Goal: Transaction & Acquisition: Purchase product/service

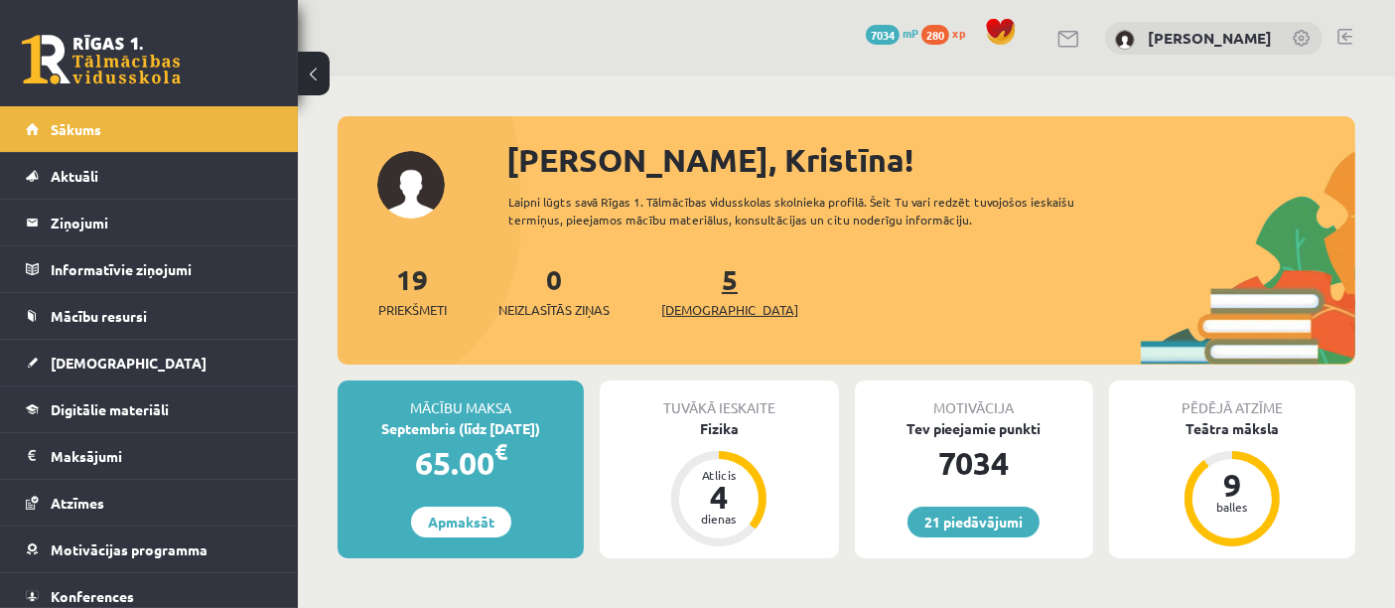
click at [685, 317] on span "[DEMOGRAPHIC_DATA]" at bounding box center [729, 310] width 137 height 20
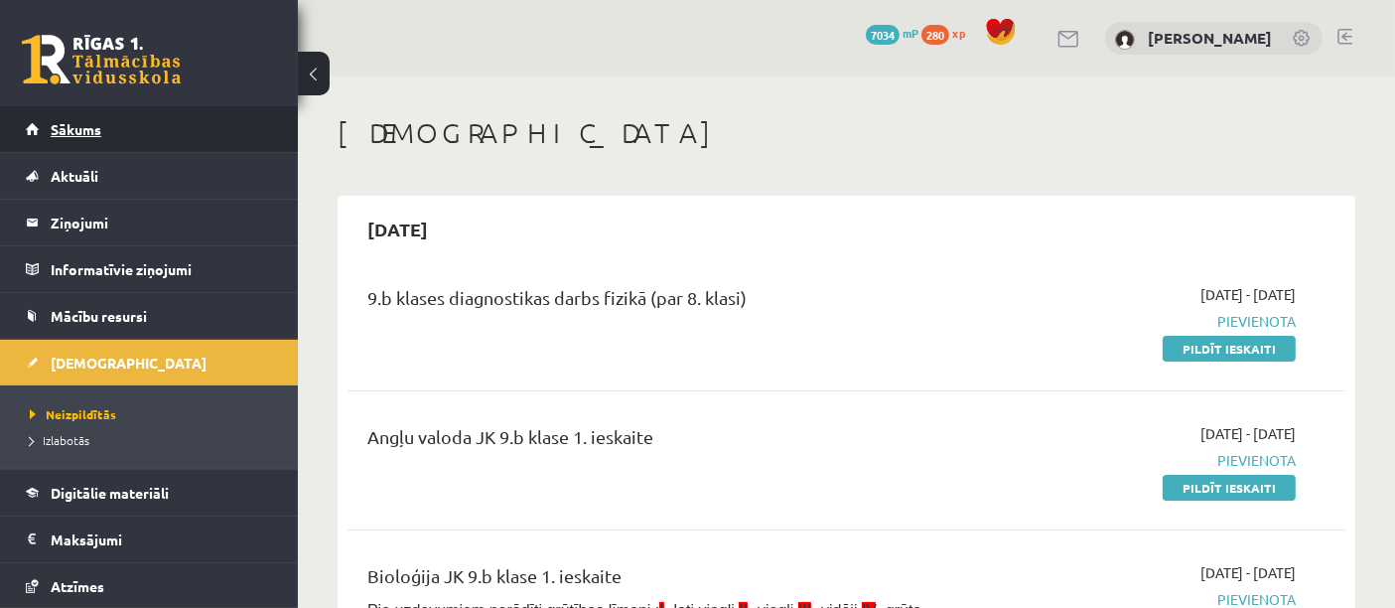
click at [93, 134] on span "Sākums" at bounding box center [76, 129] width 51 height 18
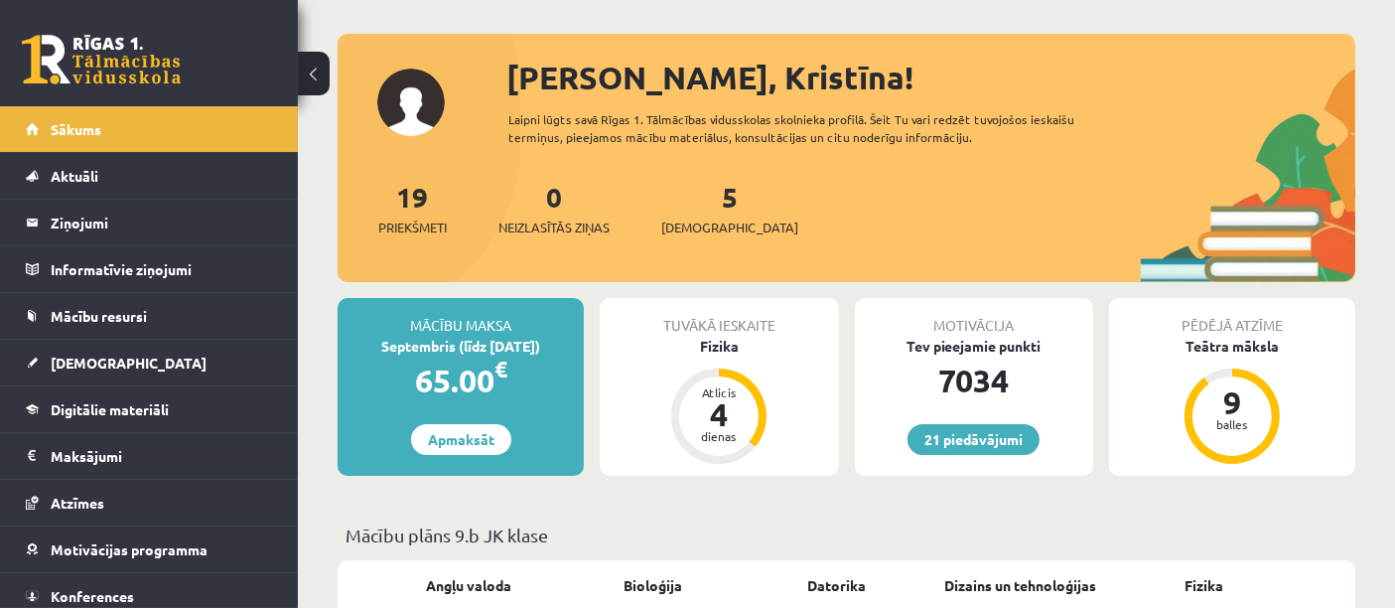
scroll to position [111, 0]
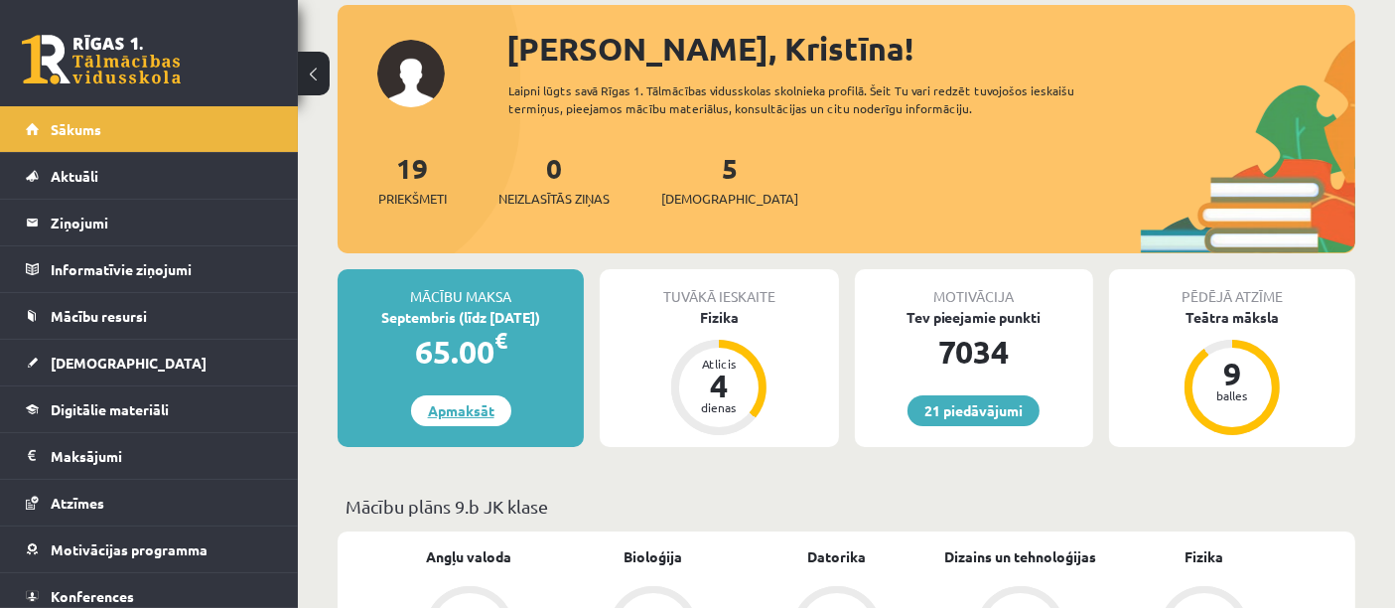
click at [495, 407] on link "Apmaksāt" at bounding box center [461, 410] width 100 height 31
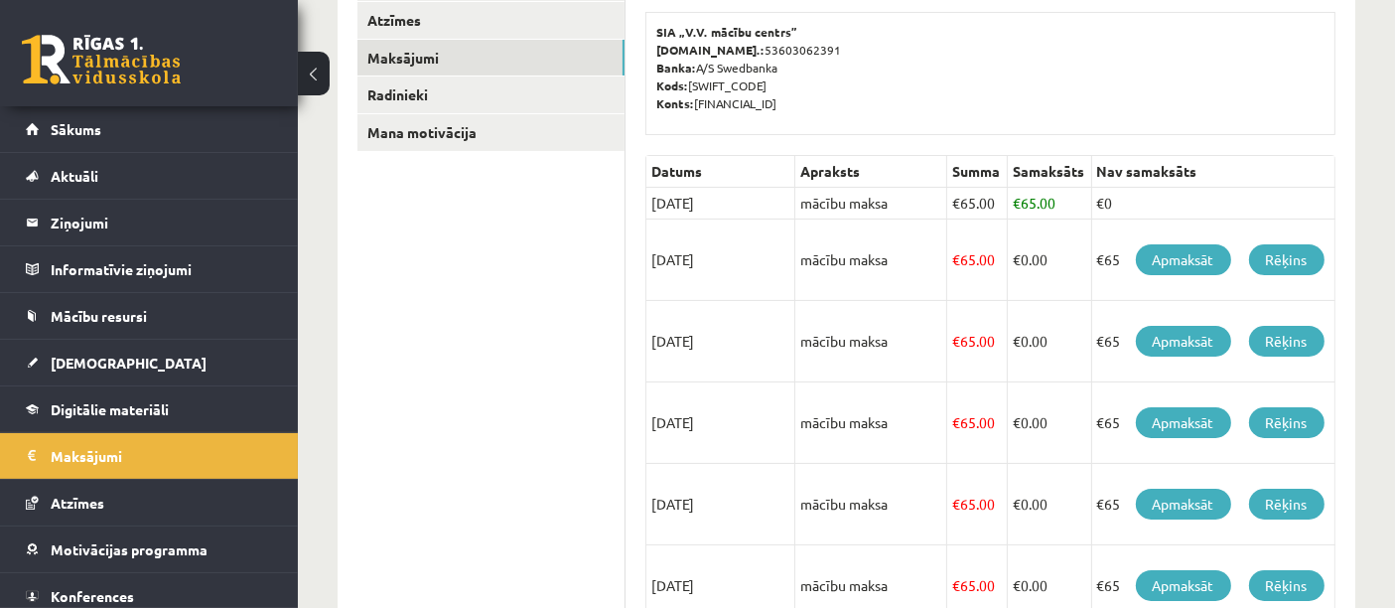
scroll to position [346, 0]
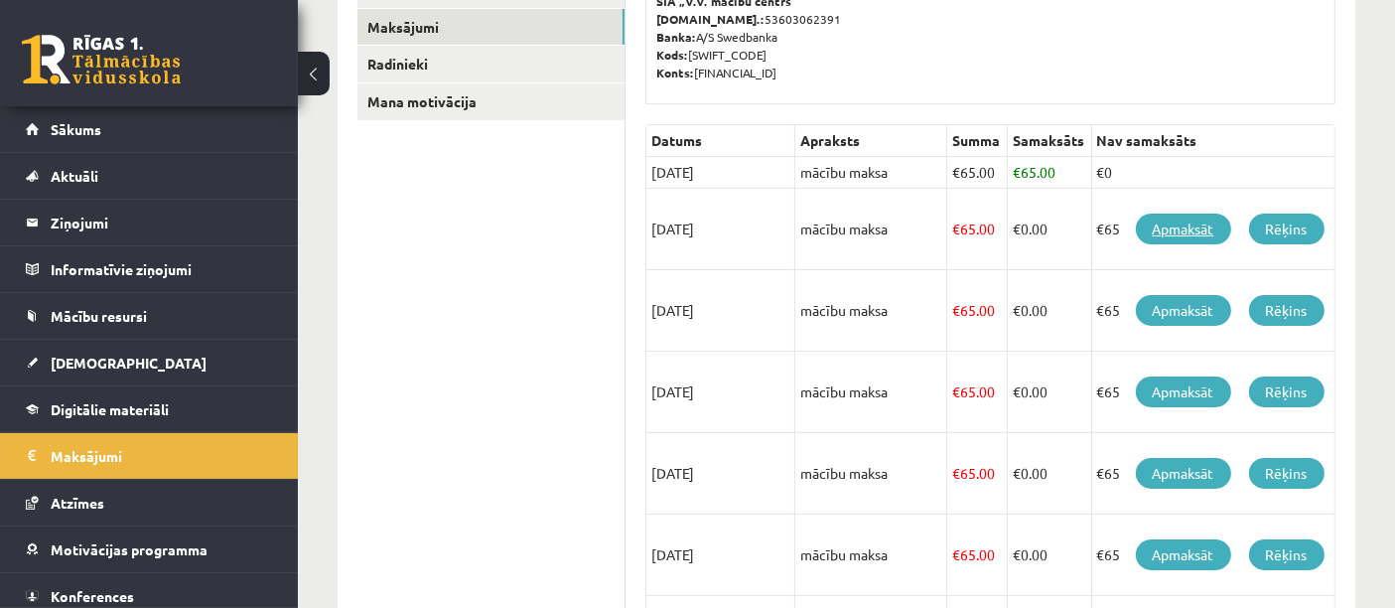
click at [1181, 216] on link "Apmaksāt" at bounding box center [1183, 228] width 95 height 31
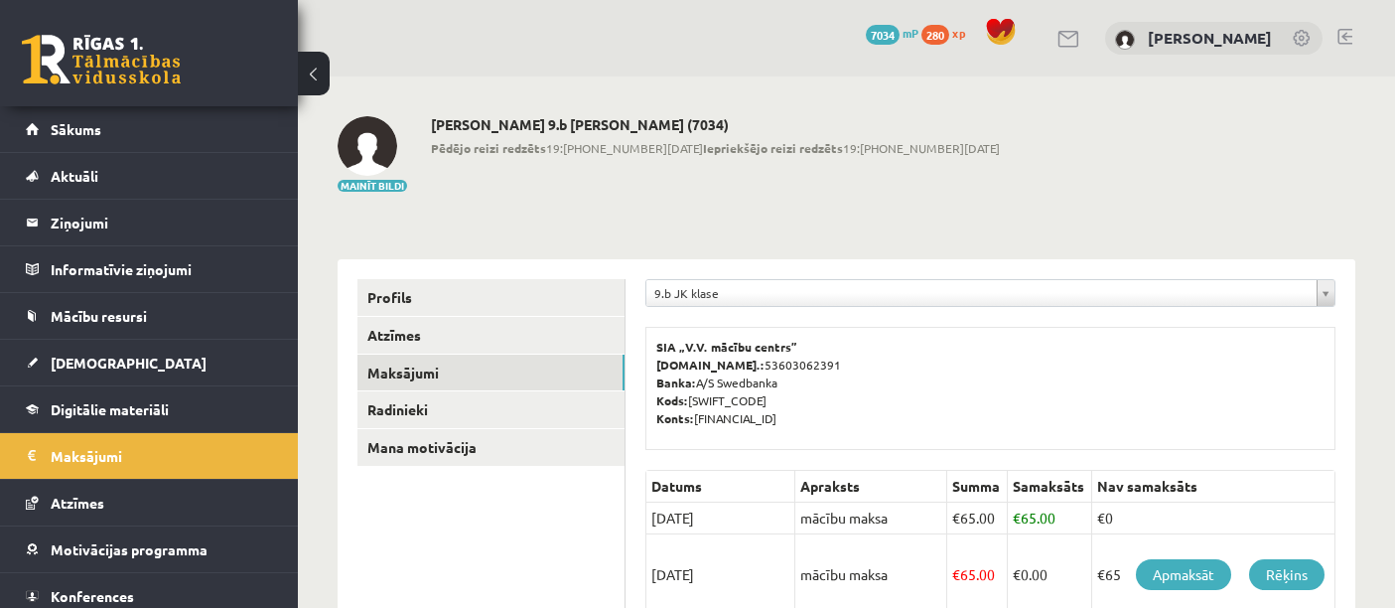
scroll to position [346, 0]
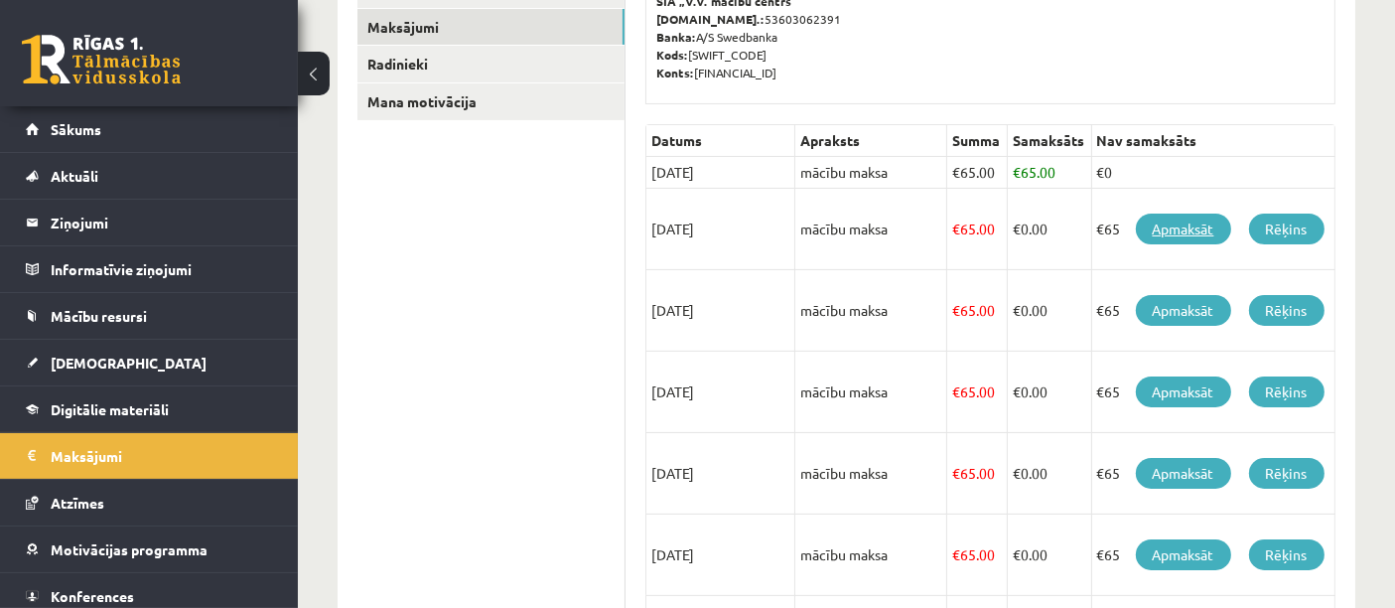
click at [1201, 221] on link "Apmaksāt" at bounding box center [1183, 228] width 95 height 31
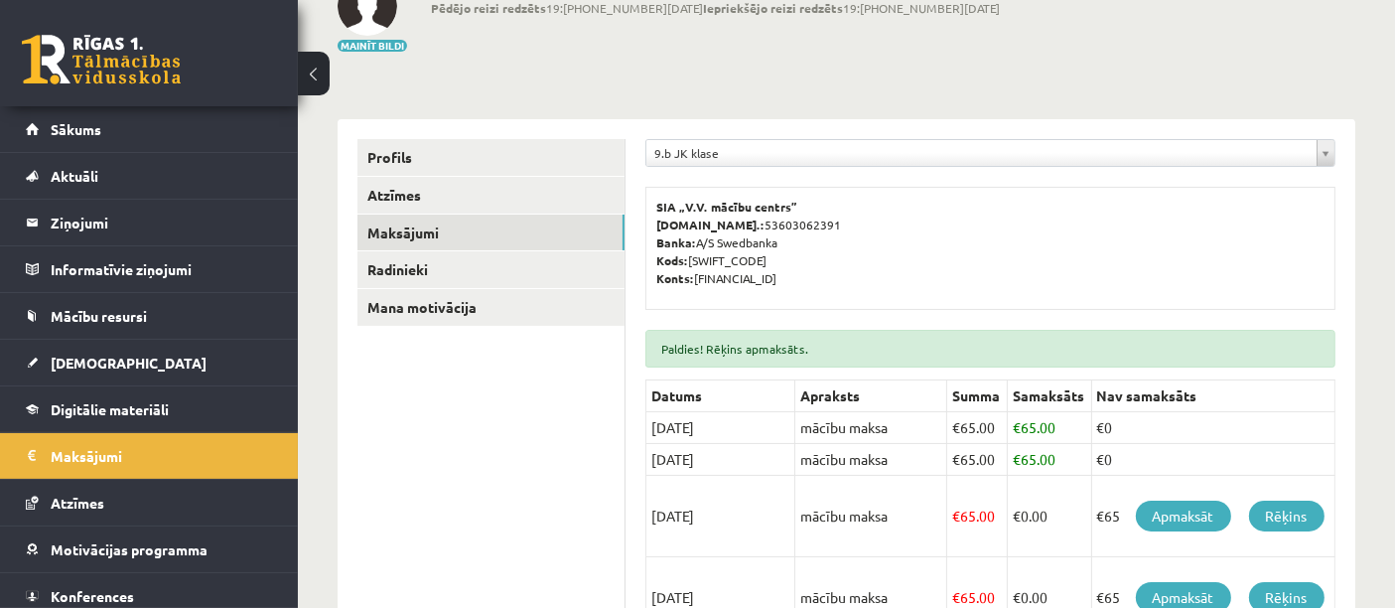
scroll to position [236, 0]
